Goal: Task Accomplishment & Management: Manage account settings

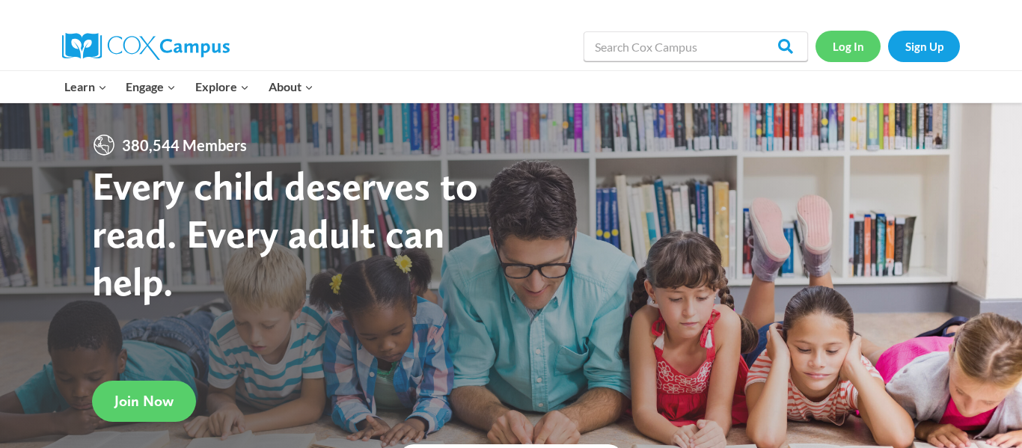
click at [856, 44] on link "Log In" at bounding box center [848, 46] width 65 height 31
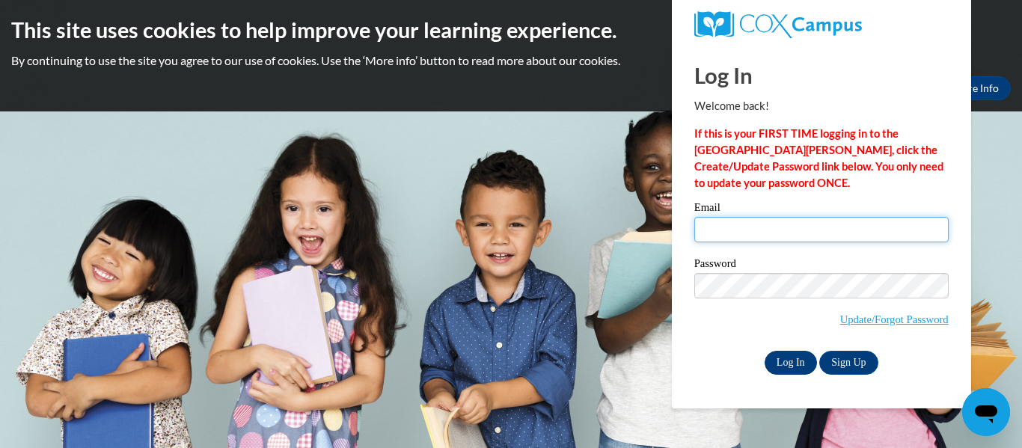
type input "[EMAIL_ADDRESS][DOMAIN_NAME]"
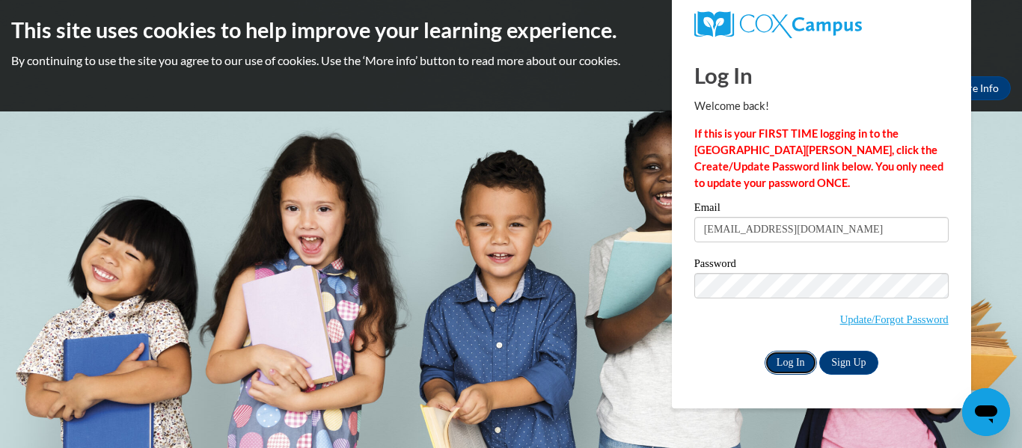
click at [791, 362] on input "Log In" at bounding box center [791, 363] width 52 height 24
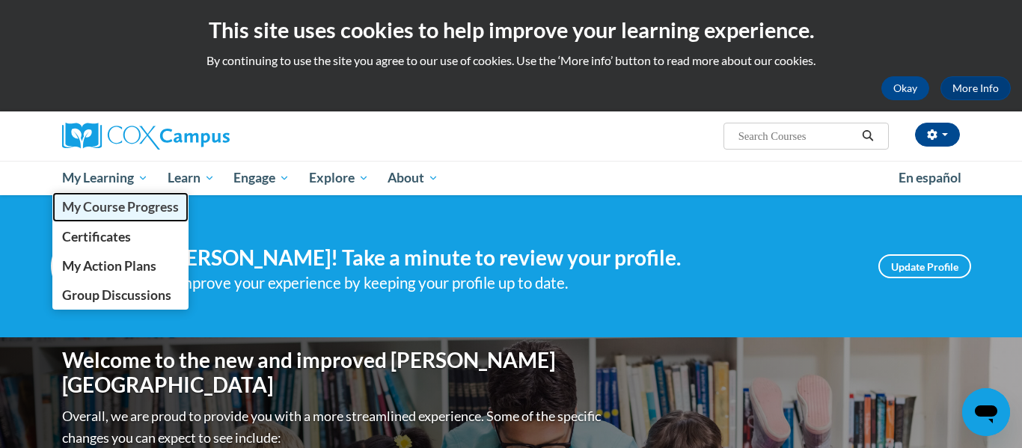
click at [134, 210] on span "My Course Progress" at bounding box center [120, 207] width 117 height 16
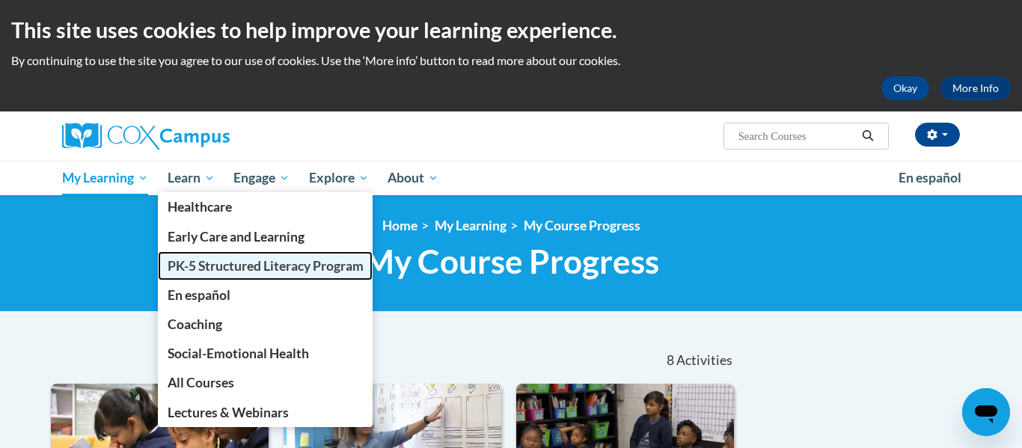
click at [216, 273] on span "PK-5 Structured Literacy Program" at bounding box center [266, 266] width 196 height 16
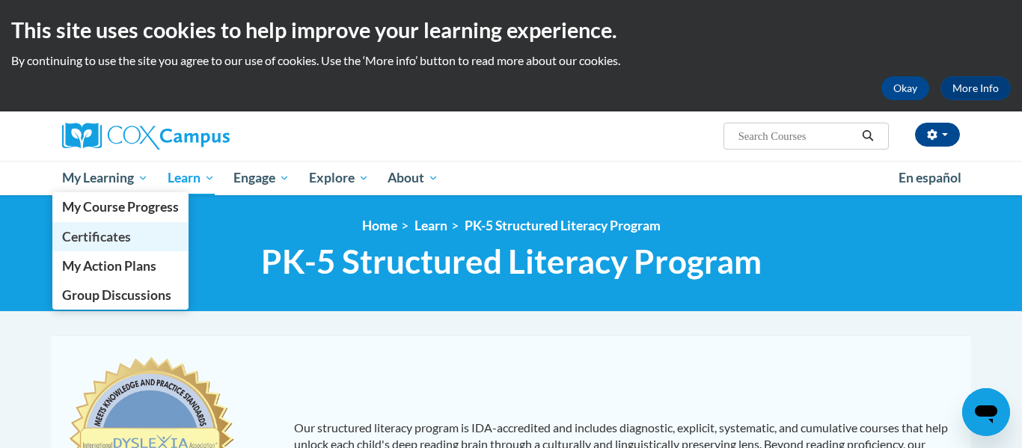
click at [98, 241] on span "Certificates" at bounding box center [96, 237] width 69 height 16
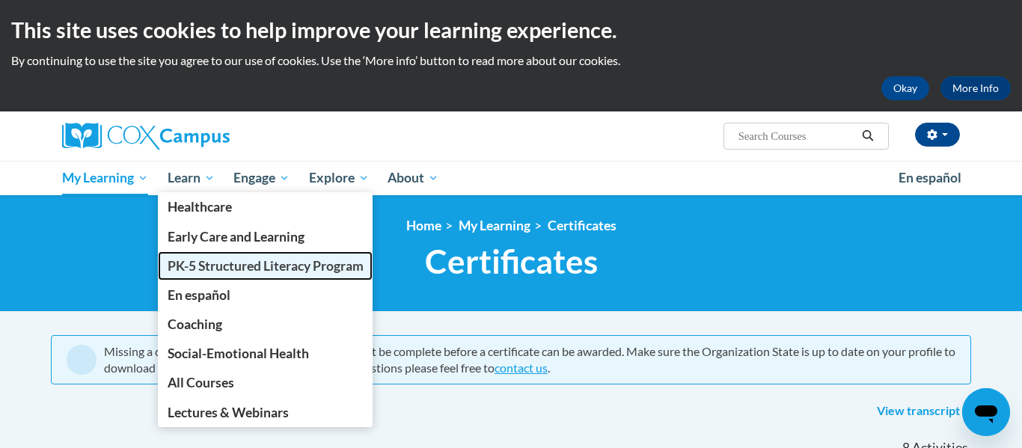
click at [249, 267] on span "PK-5 Structured Literacy Program" at bounding box center [266, 266] width 196 height 16
